Goal: Communication & Community: Answer question/provide support

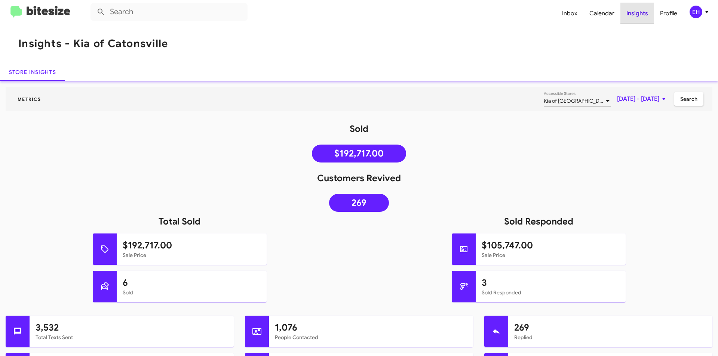
click at [638, 12] on span "Insights" at bounding box center [637, 14] width 34 height 22
click at [568, 15] on span "Inbox" at bounding box center [569, 14] width 27 height 22
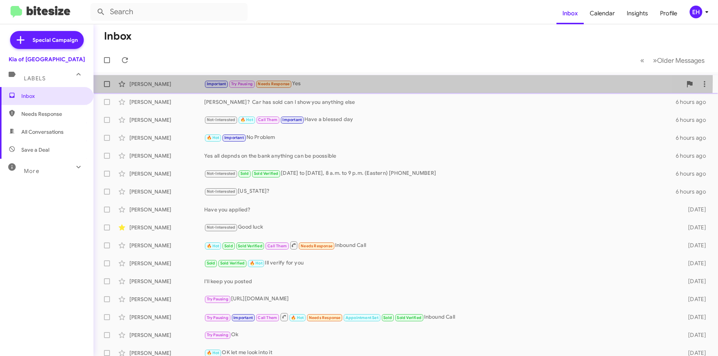
click at [312, 80] on div "Important Try Pausing Needs Response Yes" at bounding box center [443, 84] width 478 height 9
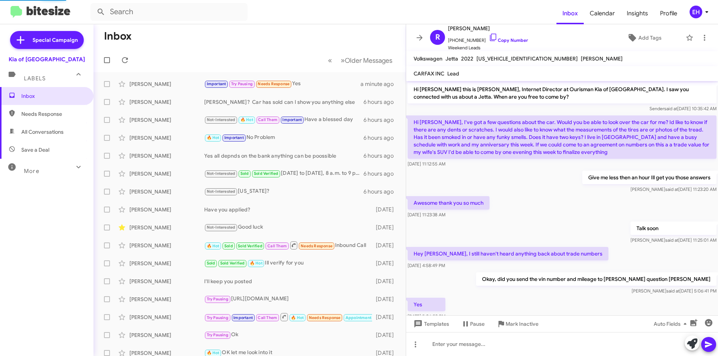
scroll to position [21, 0]
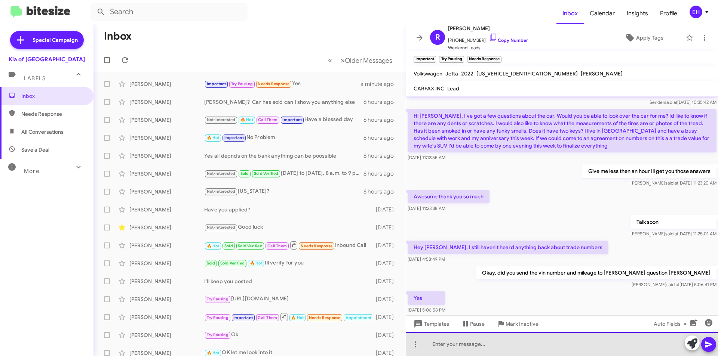
click at [521, 348] on div at bounding box center [562, 344] width 312 height 24
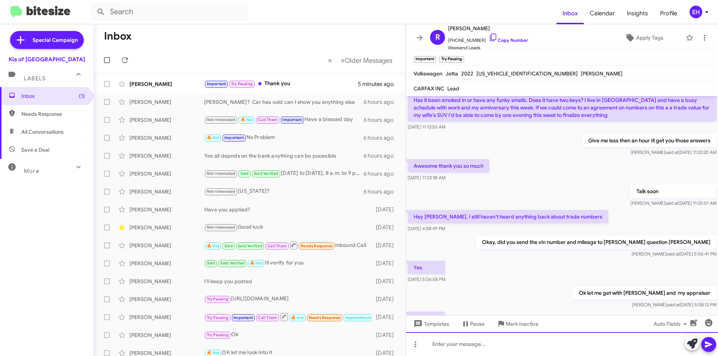
scroll to position [91, 0]
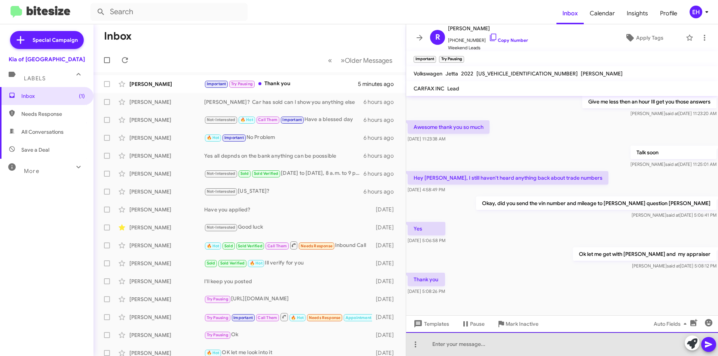
click at [517, 340] on div at bounding box center [562, 344] width 312 height 24
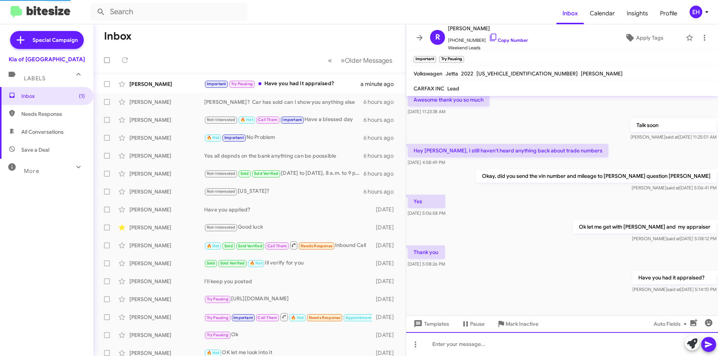
scroll to position [145, 0]
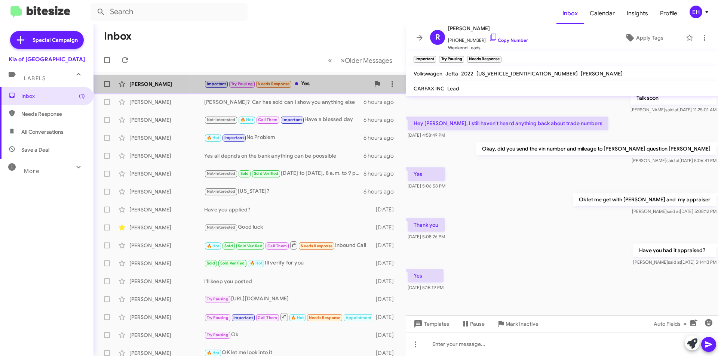
click at [308, 85] on div "Important Try Pausing Needs Response Yes" at bounding box center [287, 84] width 166 height 9
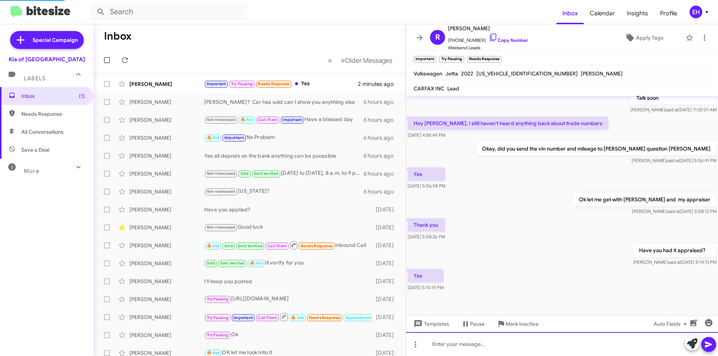
click at [546, 346] on div at bounding box center [562, 344] width 312 height 24
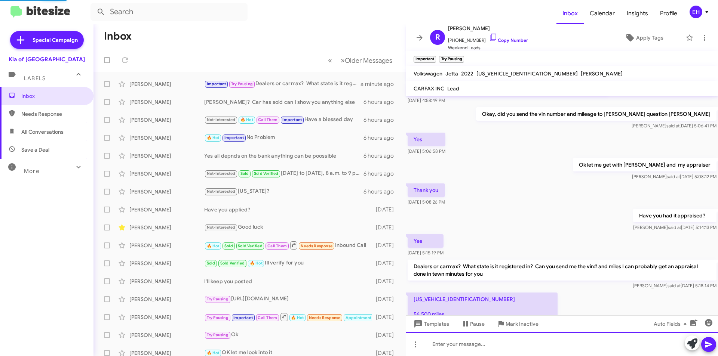
scroll to position [237, 0]
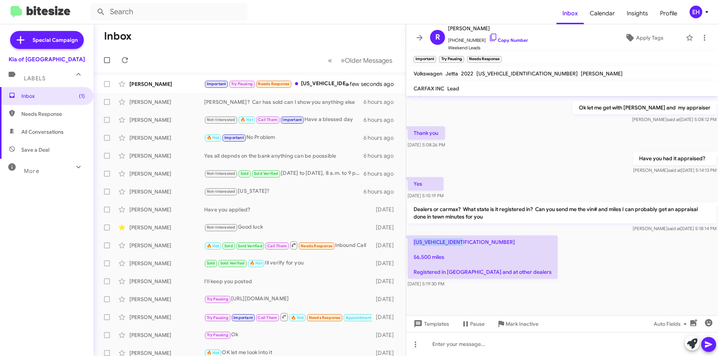
drag, startPoint x: 470, startPoint y: 244, endPoint x: 412, endPoint y: 241, distance: 58.4
click at [412, 241] on p "[US_VEHICLE_IDENTIFICATION_NUMBER] 56,500 miles Registered in [GEOGRAPHIC_DATA]…" at bounding box center [482, 257] width 150 height 43
copy p "[US_VEHICLE_IDENTIFICATION_NUMBER]"
click at [449, 336] on div at bounding box center [562, 344] width 312 height 24
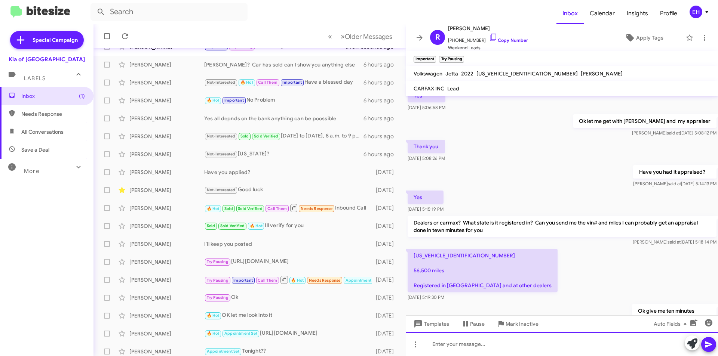
scroll to position [292, 0]
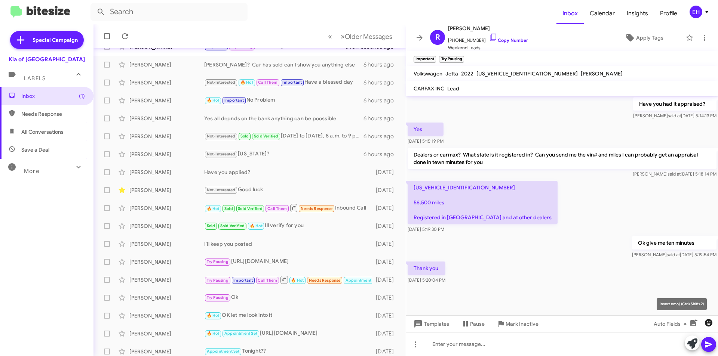
click at [711, 324] on icon "button" at bounding box center [708, 322] width 7 height 7
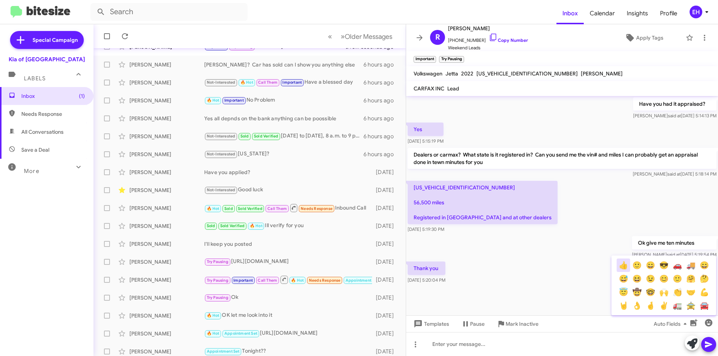
click at [622, 267] on button "👍" at bounding box center [622, 265] width 13 height 13
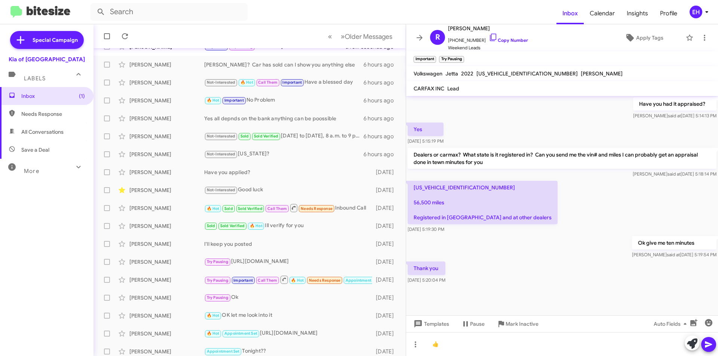
click at [709, 347] on icon at bounding box center [708, 344] width 9 height 9
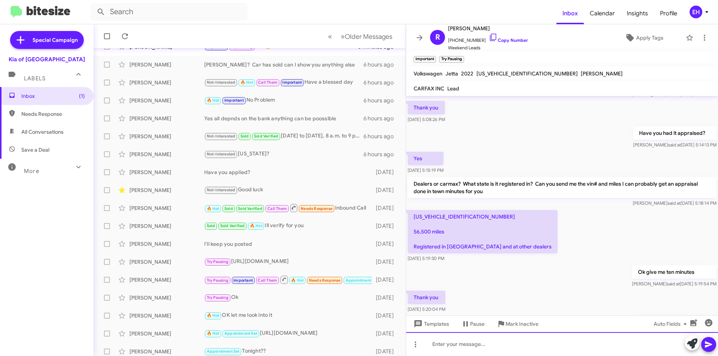
scroll to position [319, 0]
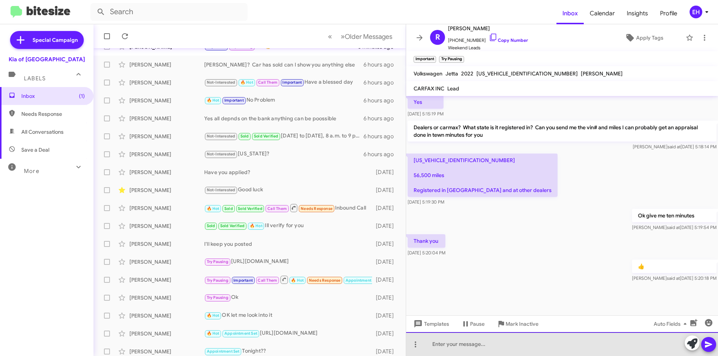
click at [513, 344] on div at bounding box center [562, 344] width 312 height 24
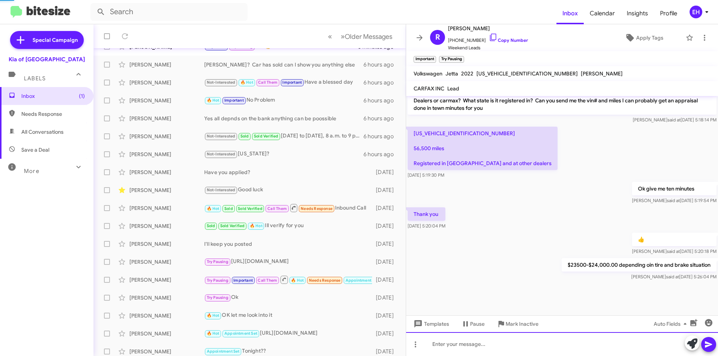
scroll to position [347, 0]
click at [29, 93] on span "Inbox (1)" at bounding box center [53, 95] width 64 height 7
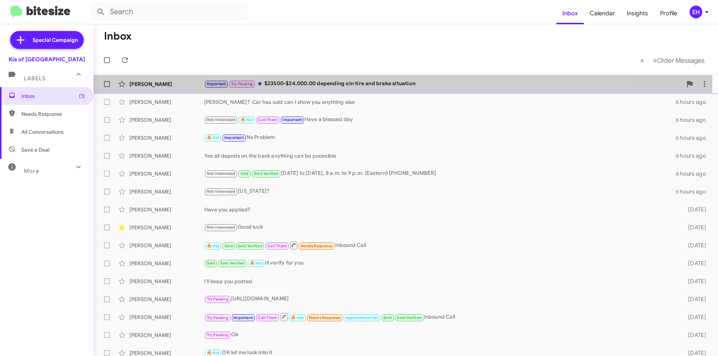
click at [339, 83] on div "Important Try Pausing $23500-$24,000.00 depending oin tire and brake situation" at bounding box center [443, 84] width 478 height 9
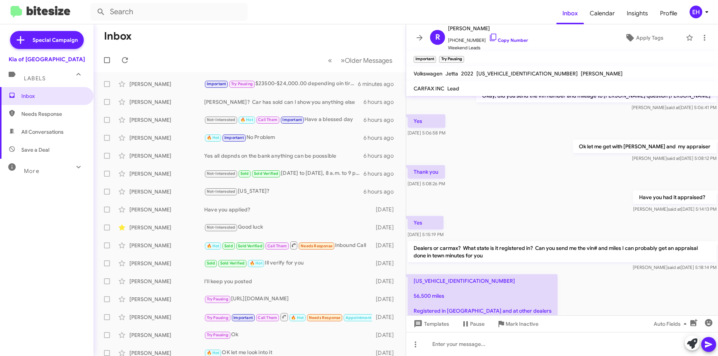
scroll to position [197, 0]
